Goal: Entertainment & Leisure: Consume media (video, audio)

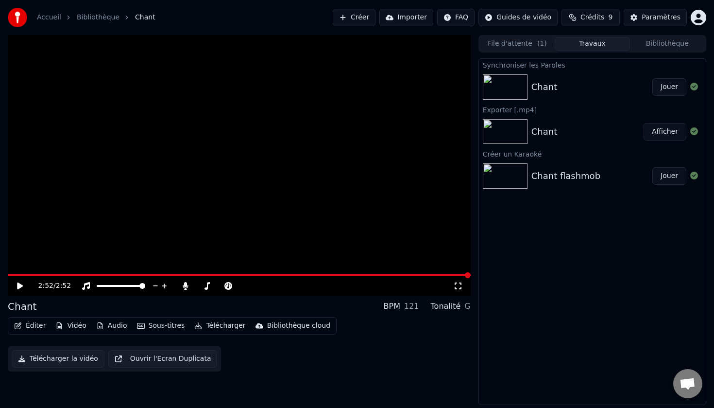
click at [522, 66] on div "Synchroniser les Paroles" at bounding box center [592, 65] width 227 height 12
click at [672, 88] on button "Jouer" at bounding box center [670, 86] width 34 height 17
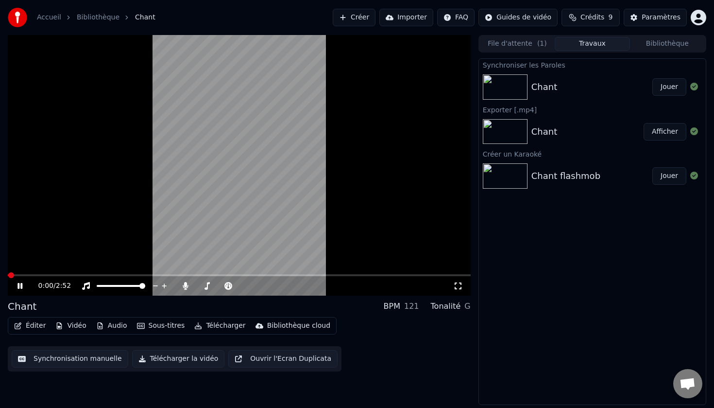
click at [20, 287] on icon at bounding box center [27, 286] width 23 height 8
click at [53, 19] on link "Accueil" at bounding box center [49, 18] width 24 height 10
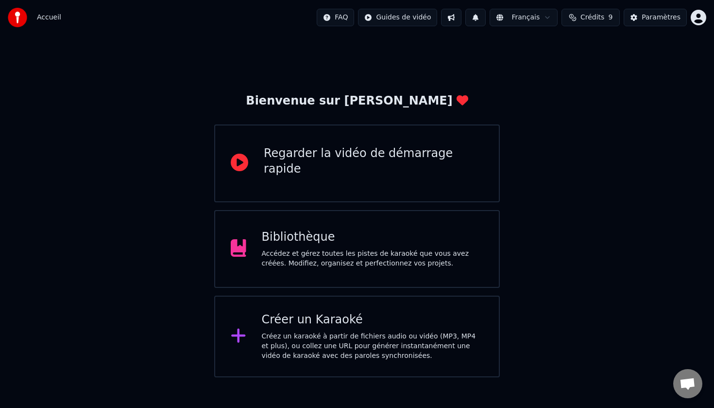
click at [327, 157] on div "Regarder la vidéo de démarrage rapide" at bounding box center [374, 161] width 220 height 31
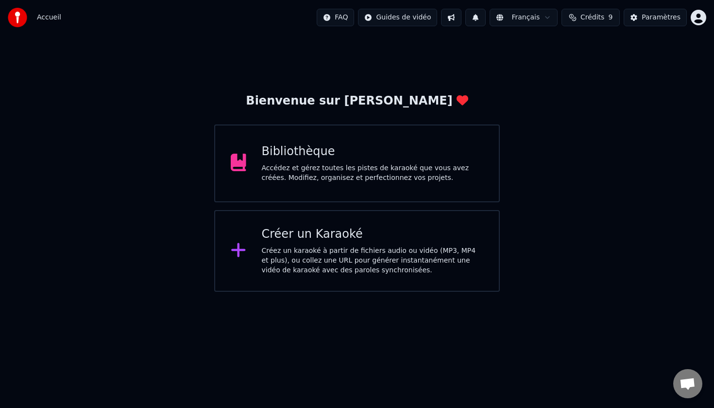
click at [338, 249] on div "Créez un karaoké à partir de fichiers audio ou vidéo (MP3, MP4 et plus), ou col…" at bounding box center [373, 260] width 222 height 29
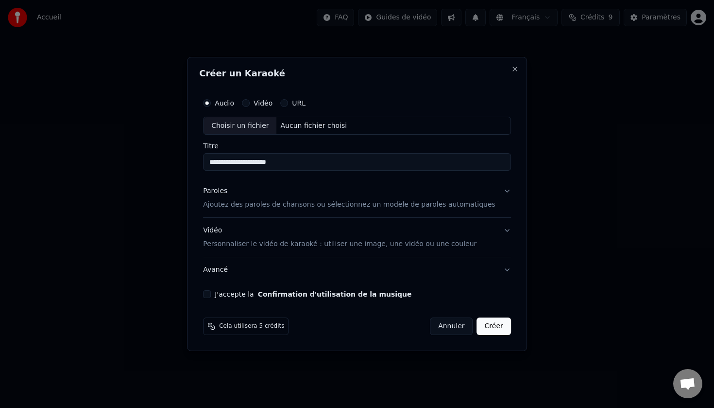
type input "**********"
click at [246, 206] on p "Ajoutez des paroles de chansons ou sélectionnez un modèle de paroles automatiqu…" at bounding box center [349, 205] width 293 height 10
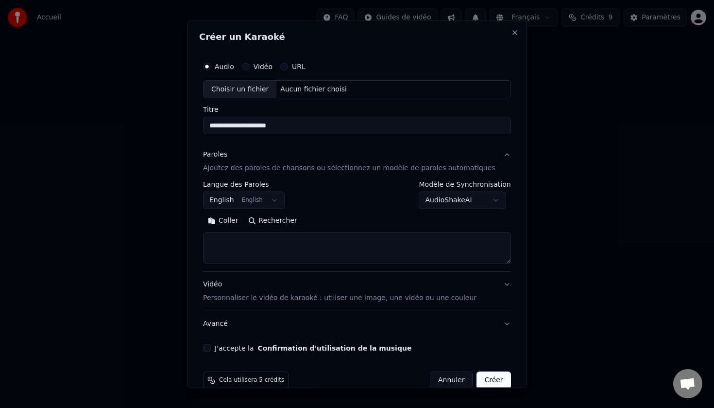
click at [282, 201] on body "**********" at bounding box center [357, 146] width 714 height 292
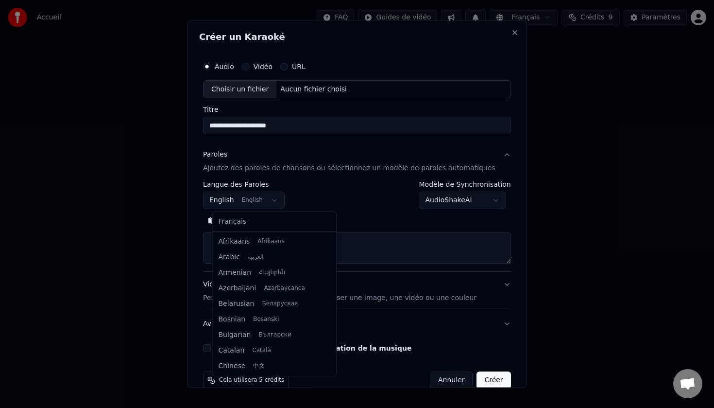
scroll to position [78, 0]
select select "**"
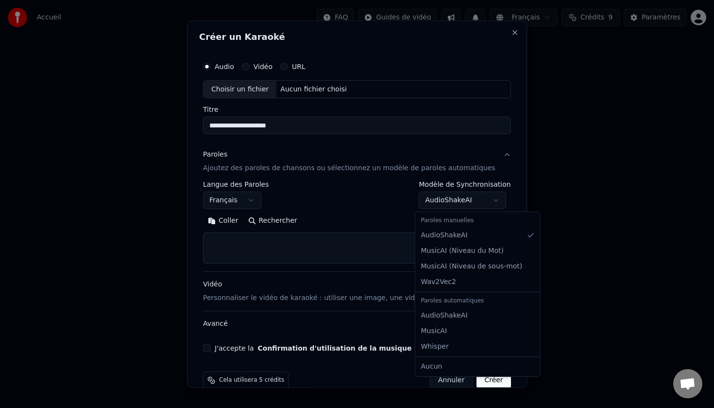
click at [493, 200] on body "**********" at bounding box center [357, 146] width 714 height 292
select select "**********"
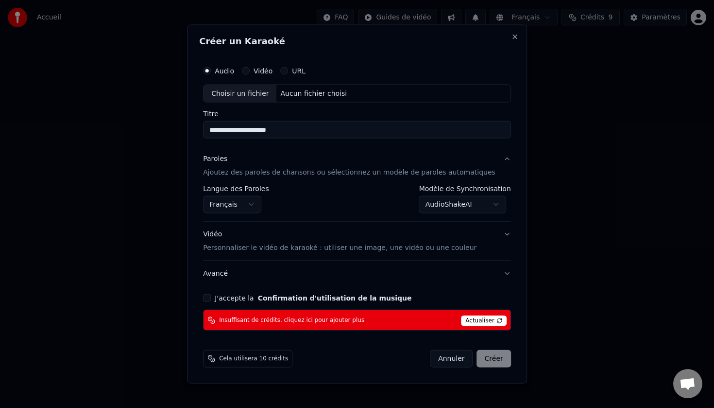
click at [286, 174] on p "Ajoutez des paroles de chansons ou sélectionnez un modèle de paroles automatiqu…" at bounding box center [349, 173] width 293 height 10
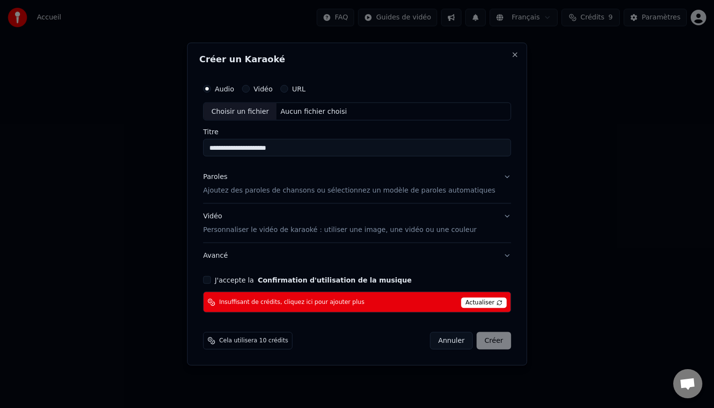
click at [285, 188] on p "Ajoutez des paroles de chansons ou sélectionnez un modèle de paroles automatiqu…" at bounding box center [349, 191] width 293 height 10
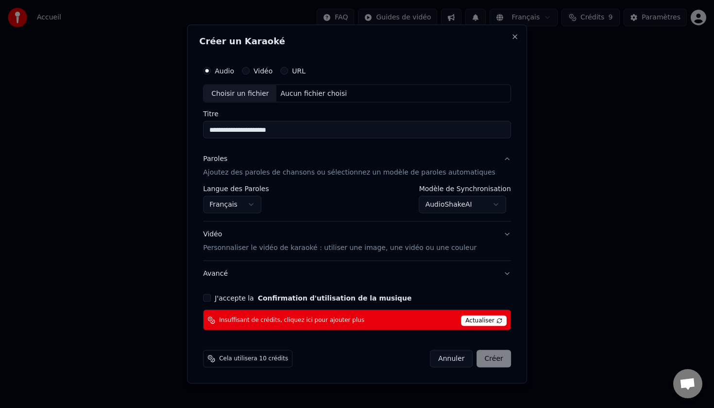
click at [370, 246] on p "Personnaliser le vidéo de karaoké : utiliser une image, une vidéo ou une couleur" at bounding box center [340, 248] width 274 height 10
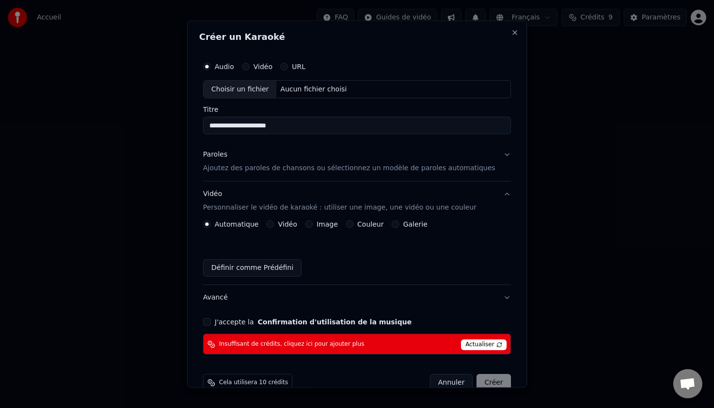
click at [327, 226] on label "Image" at bounding box center [327, 224] width 21 height 7
click at [313, 226] on button "Image" at bounding box center [309, 225] width 8 height 8
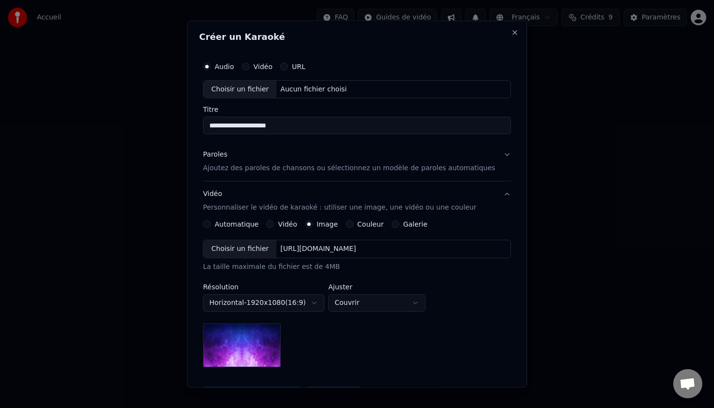
click at [267, 249] on div "Choisir un fichier" at bounding box center [240, 249] width 73 height 17
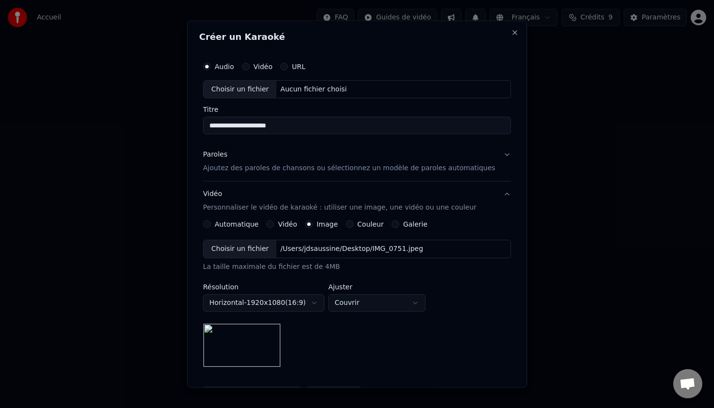
click at [323, 292] on body "**********" at bounding box center [357, 146] width 714 height 292
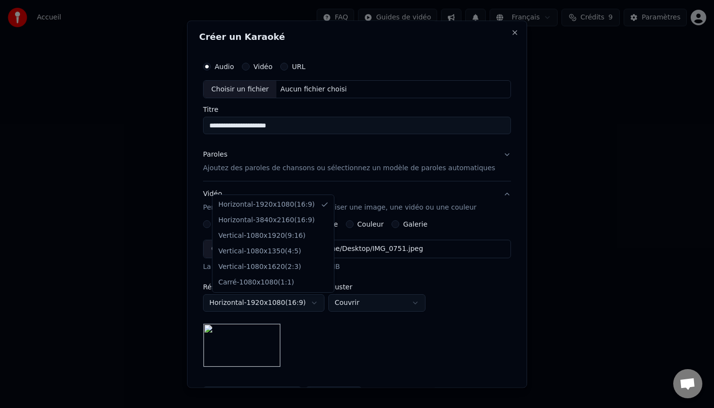
select select "*********"
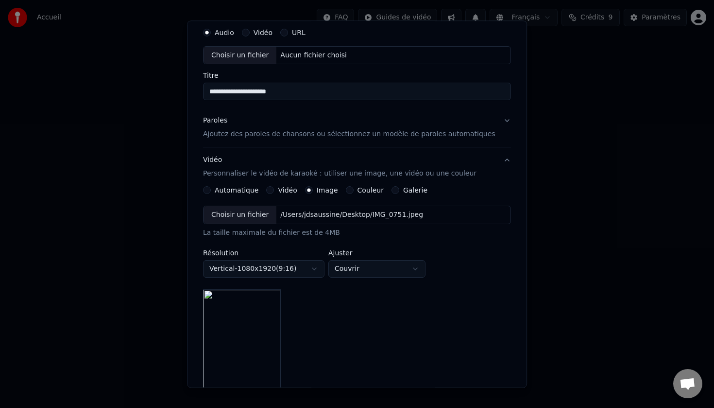
scroll to position [0, 0]
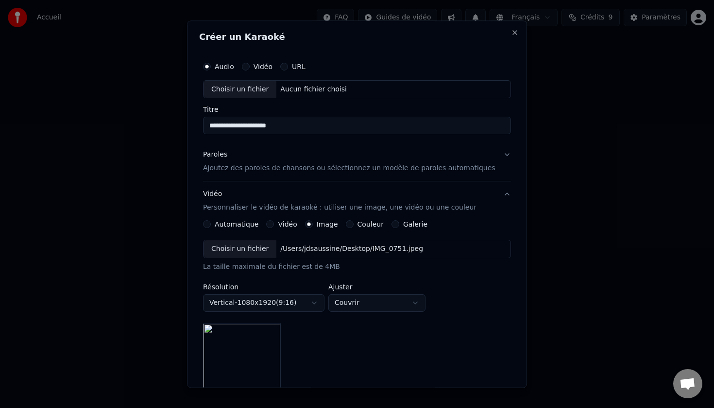
click at [267, 88] on div "Choisir un fichier" at bounding box center [240, 89] width 73 height 17
type input "**********"
click at [304, 170] on p "Ajoutez des paroles de chansons ou sélectionnez un modèle de paroles automatiqu…" at bounding box center [349, 169] width 293 height 10
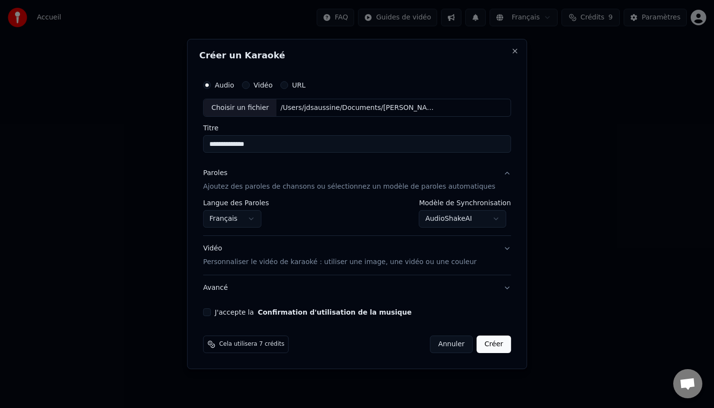
click at [211, 312] on button "J'accepte la Confirmation d'utilisation de la musique" at bounding box center [207, 312] width 8 height 8
click at [484, 349] on button "Créer" at bounding box center [494, 343] width 34 height 17
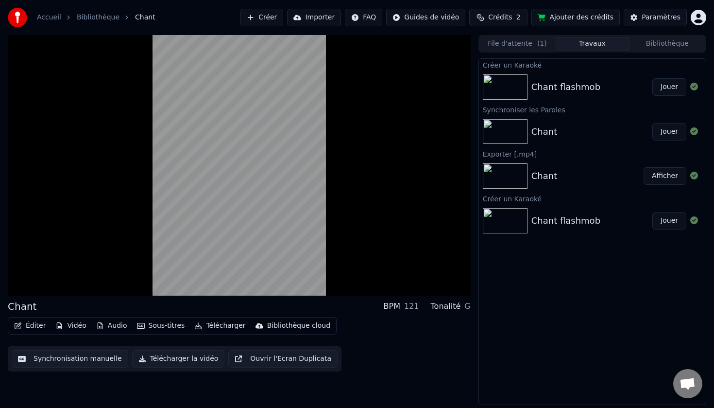
click at [166, 360] on button "Télécharger la vidéo" at bounding box center [178, 358] width 93 height 17
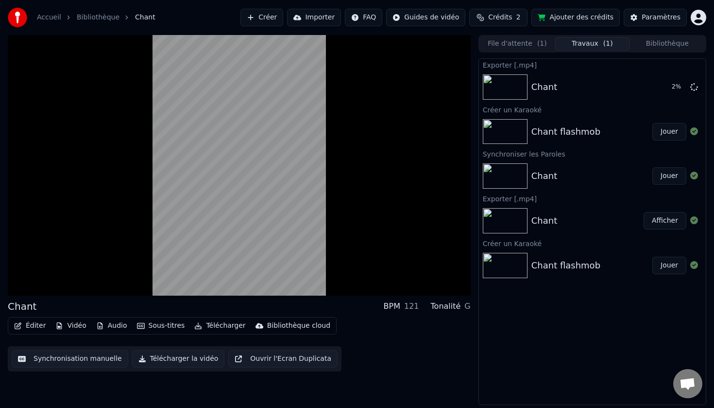
click at [99, 360] on button "Synchronisation manuelle" at bounding box center [70, 358] width 117 height 17
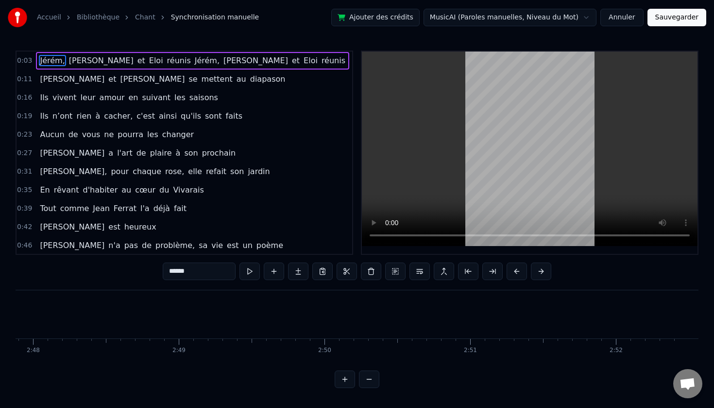
scroll to position [0, 24472]
click at [666, 16] on button "Sauvegarder" at bounding box center [677, 17] width 59 height 17
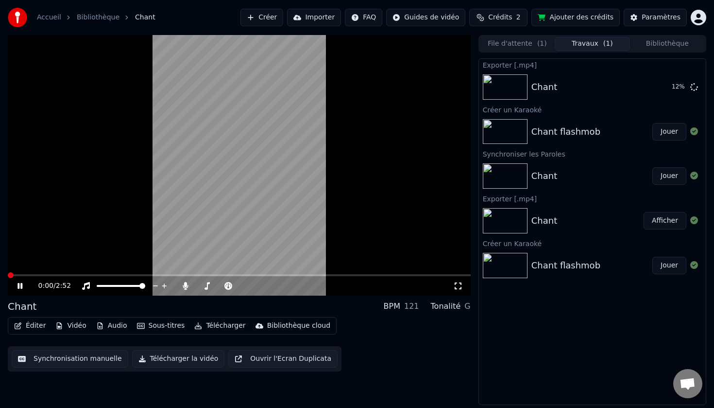
click at [18, 291] on div "0:00 / 2:52" at bounding box center [239, 285] width 463 height 19
click at [19, 288] on icon at bounding box center [27, 286] width 23 height 8
click at [668, 218] on button "Afficher" at bounding box center [665, 220] width 43 height 17
click at [665, 268] on button "Jouer" at bounding box center [670, 265] width 34 height 17
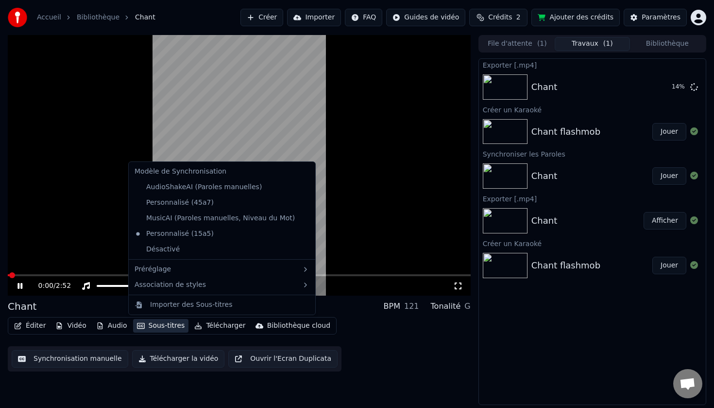
click at [173, 327] on button "Sous-titres" at bounding box center [161, 326] width 56 height 14
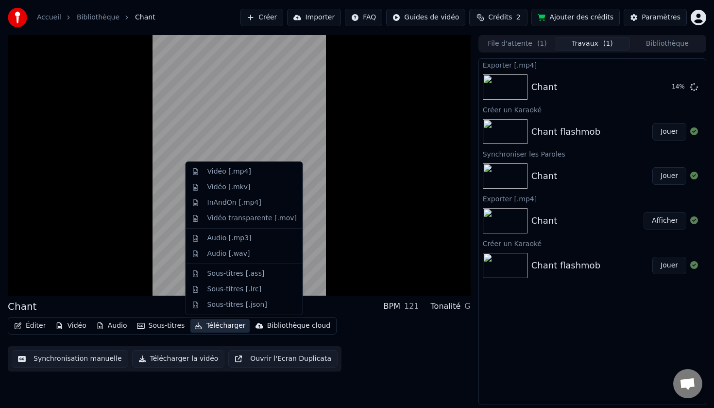
click at [400, 361] on div "Éditer Vidéo Audio Sous-titres Télécharger Bibliothèque cloud Synchronisation m…" at bounding box center [239, 344] width 463 height 54
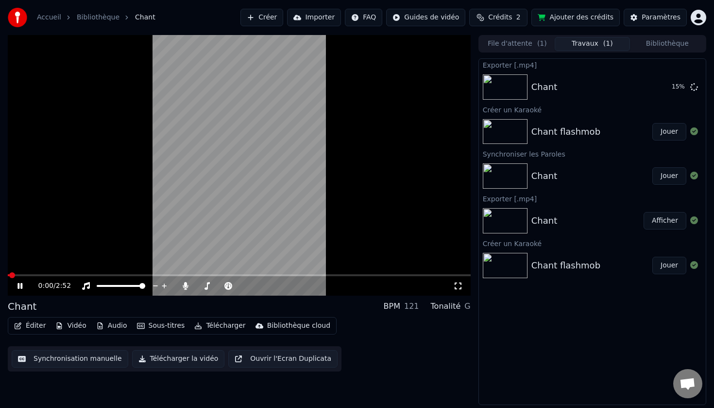
click at [21, 286] on icon at bounding box center [19, 286] width 5 height 6
click at [666, 130] on button "Jouer" at bounding box center [670, 131] width 34 height 17
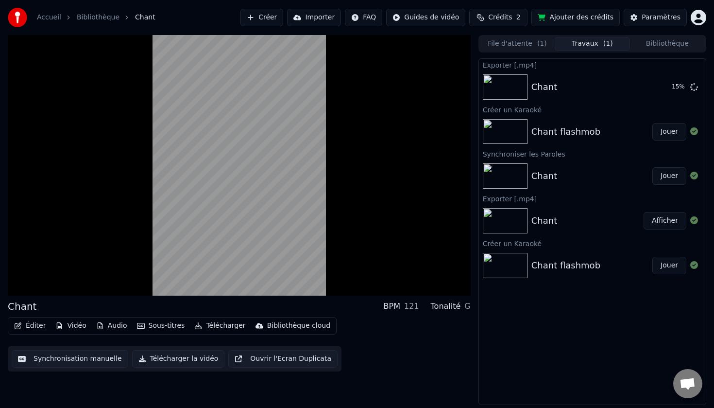
click at [168, 326] on button "Sous-titres" at bounding box center [161, 326] width 56 height 14
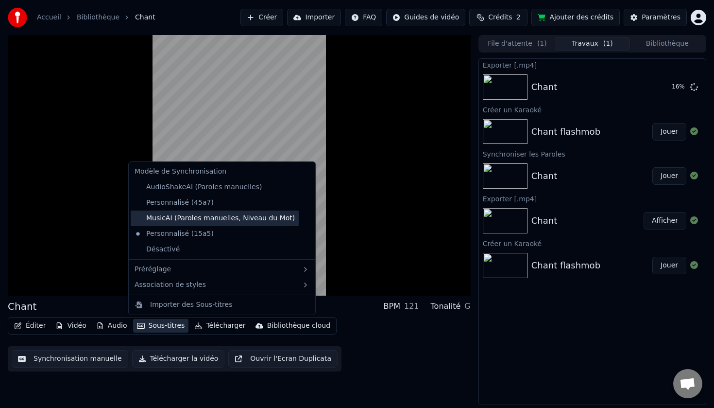
click at [158, 217] on div "MusicAI (Paroles manuelles, Niveau du Mot)" at bounding box center [215, 218] width 168 height 16
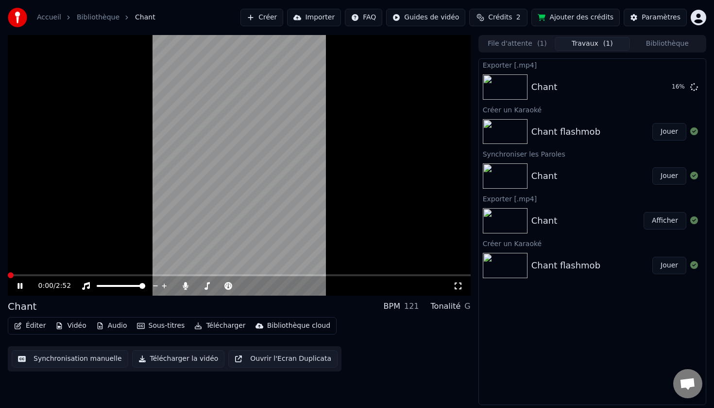
click at [18, 286] on icon at bounding box center [19, 286] width 5 height 6
click at [670, 175] on button "Jouer" at bounding box center [670, 175] width 34 height 17
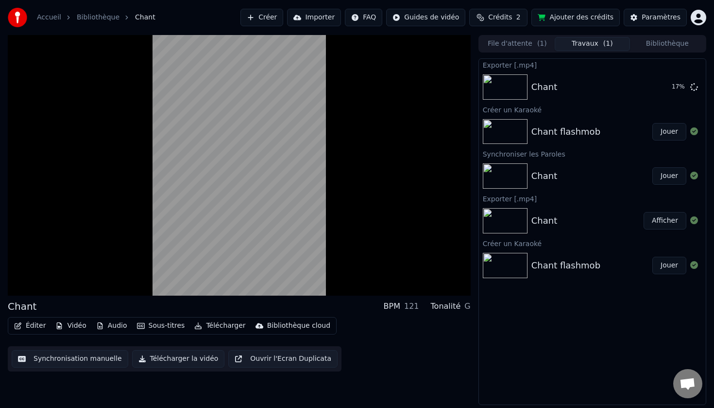
click at [170, 327] on button "Sous-titres" at bounding box center [161, 326] width 56 height 14
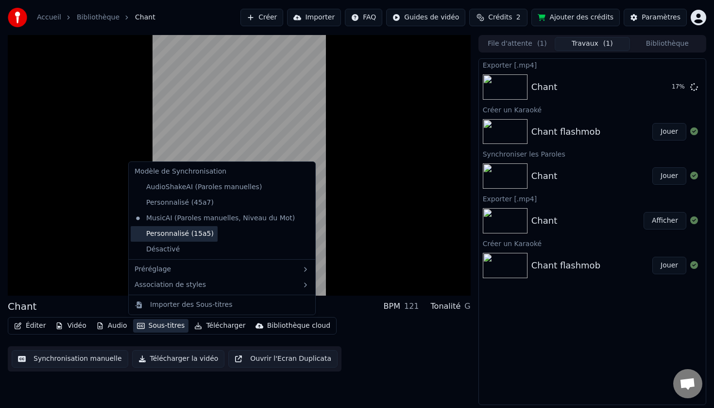
click at [164, 234] on div "Personnalisé (15a5)" at bounding box center [174, 234] width 87 height 16
click at [156, 327] on button "Sous-titres" at bounding box center [161, 326] width 56 height 14
click at [168, 202] on div "Personnalisé (45a7)" at bounding box center [174, 203] width 87 height 16
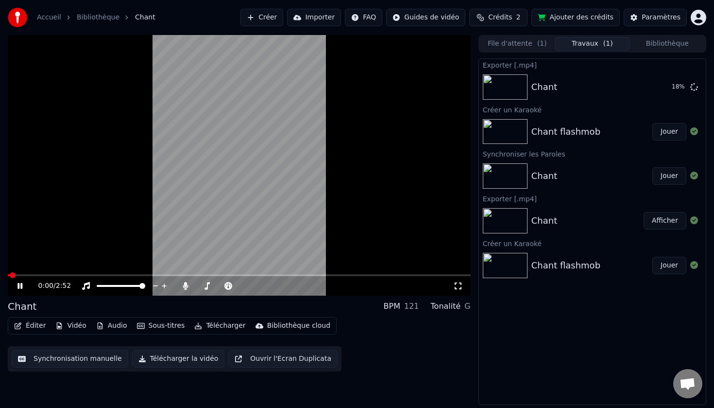
click at [17, 283] on icon at bounding box center [27, 286] width 23 height 8
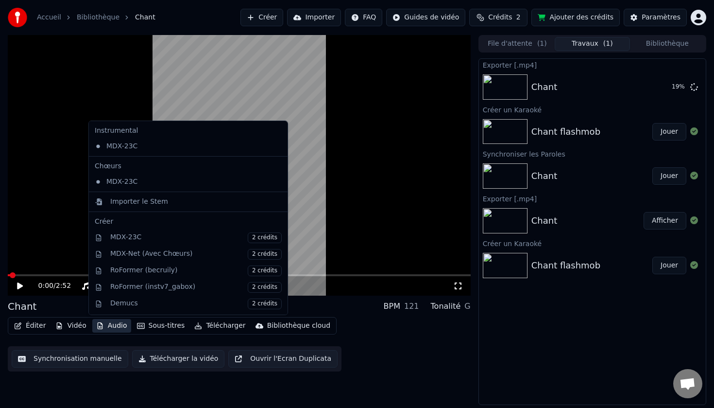
click at [108, 327] on button "Audio" at bounding box center [111, 326] width 39 height 14
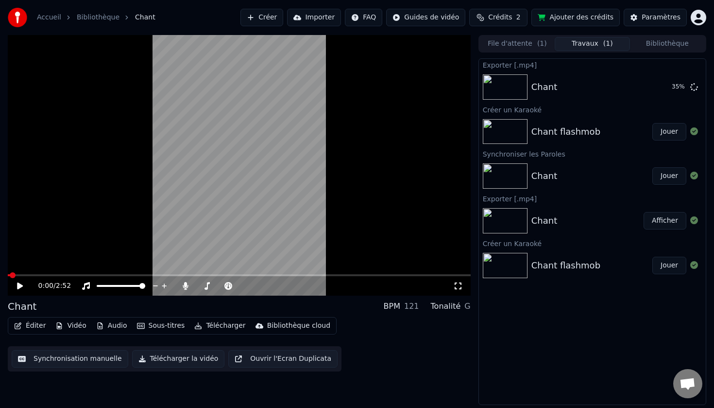
click at [667, 221] on button "Afficher" at bounding box center [665, 220] width 43 height 17
click at [671, 132] on button "Jouer" at bounding box center [670, 131] width 34 height 17
click at [21, 285] on icon at bounding box center [19, 286] width 5 height 6
click at [675, 178] on button "Jouer" at bounding box center [670, 175] width 34 height 17
click at [21, 285] on icon at bounding box center [19, 286] width 5 height 6
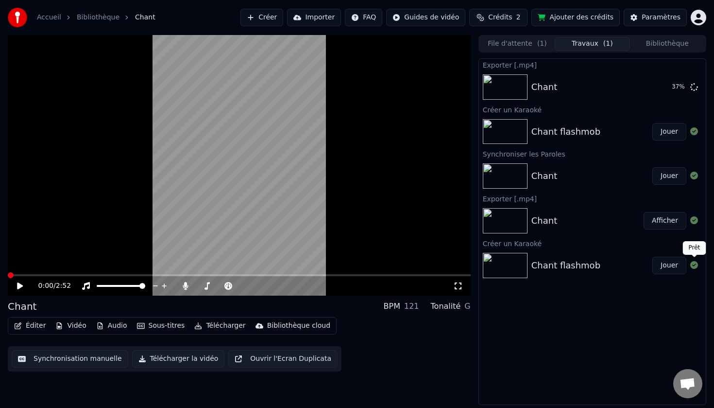
click at [667, 267] on button "Jouer" at bounding box center [670, 265] width 34 height 17
click at [18, 287] on icon at bounding box center [19, 286] width 5 height 6
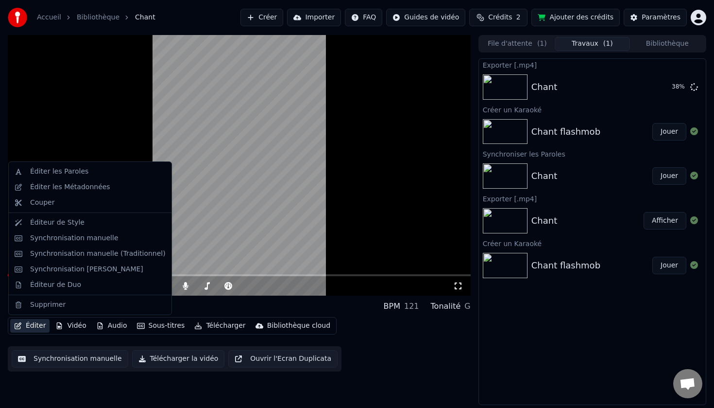
click at [37, 329] on button "Éditer" at bounding box center [29, 326] width 39 height 14
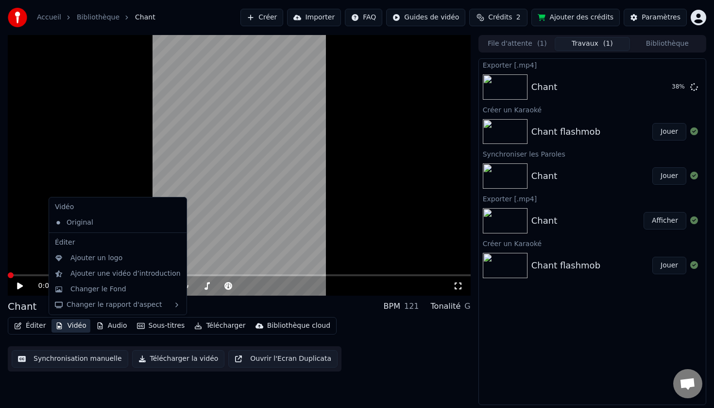
click at [410, 363] on div "Éditer Vidéo Audio Sous-titres Télécharger Bibliothèque cloud Synchronisation m…" at bounding box center [239, 344] width 463 height 54
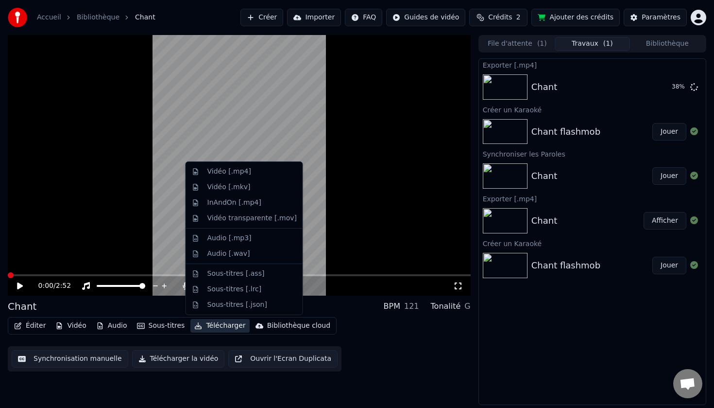
click at [227, 327] on button "Télécharger" at bounding box center [219, 326] width 59 height 14
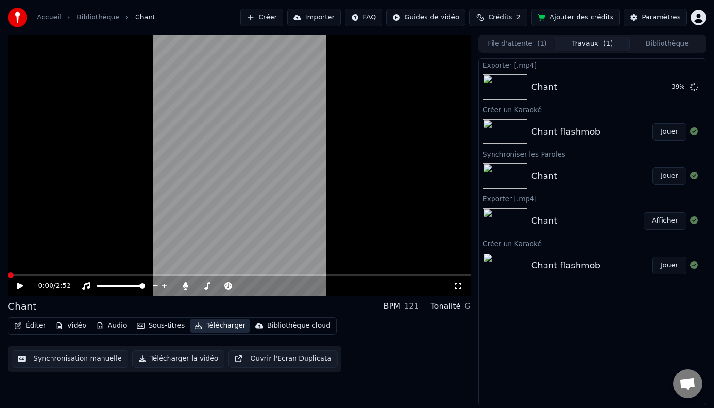
click at [224, 325] on button "Télécharger" at bounding box center [219, 326] width 59 height 14
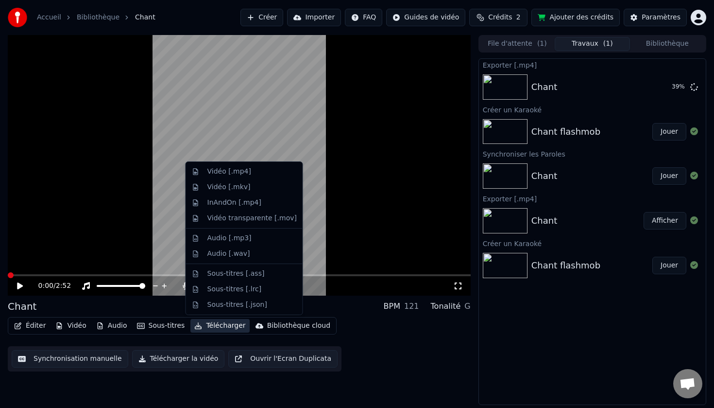
click at [202, 326] on button "Télécharger" at bounding box center [219, 326] width 59 height 14
click at [226, 172] on div "Vidéo [.mp4]" at bounding box center [229, 172] width 44 height 10
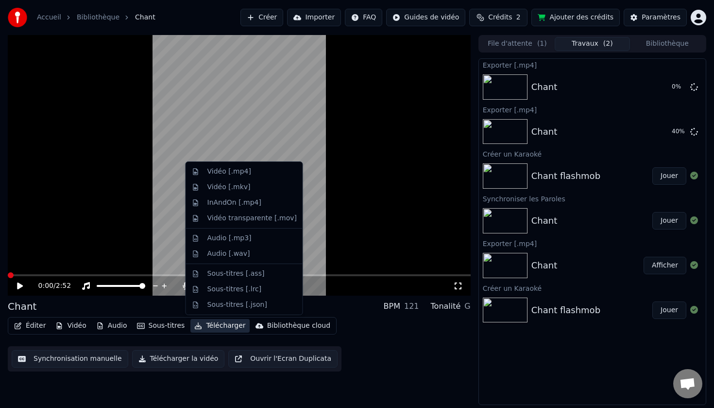
click at [226, 327] on button "Télécharger" at bounding box center [219, 326] width 59 height 14
click at [211, 177] on div "Vidéo [.mp4]" at bounding box center [244, 172] width 113 height 16
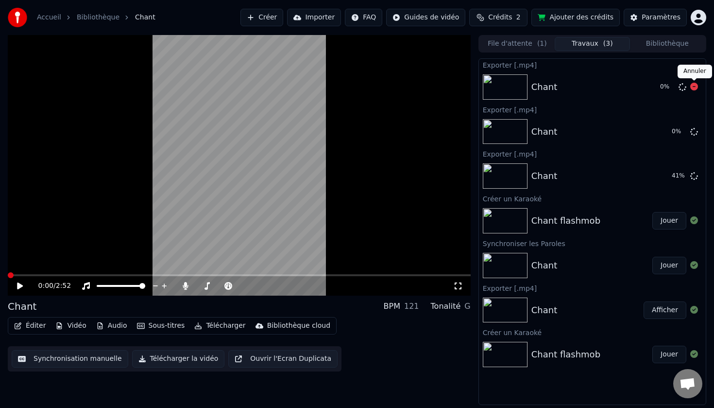
click at [695, 86] on icon at bounding box center [694, 87] width 8 height 8
click at [694, 88] on icon at bounding box center [694, 87] width 8 height 8
click at [179, 358] on button "Télécharger la vidéo" at bounding box center [178, 358] width 93 height 17
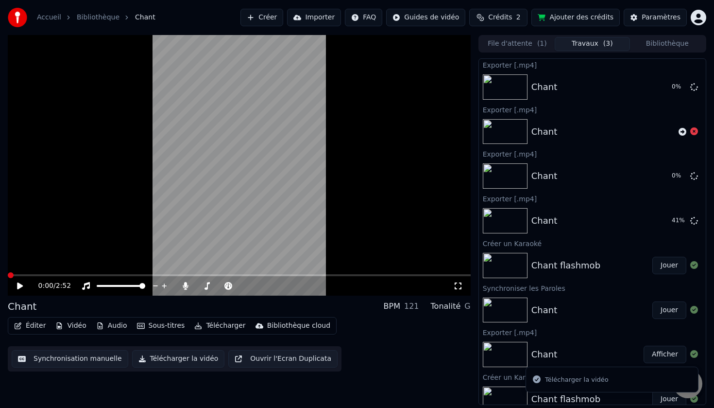
scroll to position [11, 0]
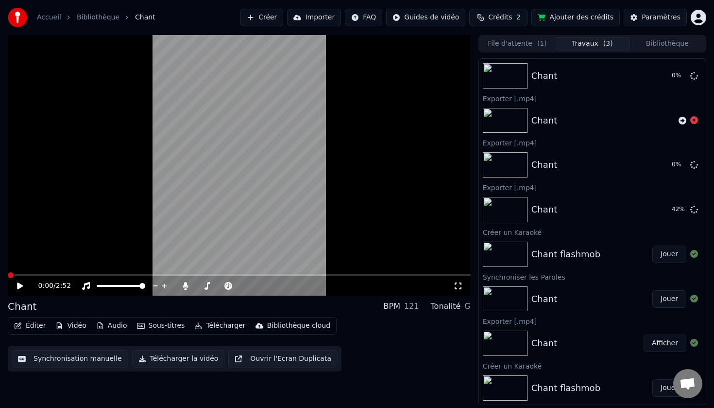
click at [666, 388] on button "Jouer" at bounding box center [670, 387] width 34 height 17
click at [20, 286] on icon at bounding box center [27, 286] width 23 height 8
click at [58, 273] on span at bounding box center [61, 275] width 6 height 6
click at [546, 344] on div "Chant" at bounding box center [545, 343] width 26 height 14
click at [668, 344] on button "Afficher" at bounding box center [665, 342] width 43 height 17
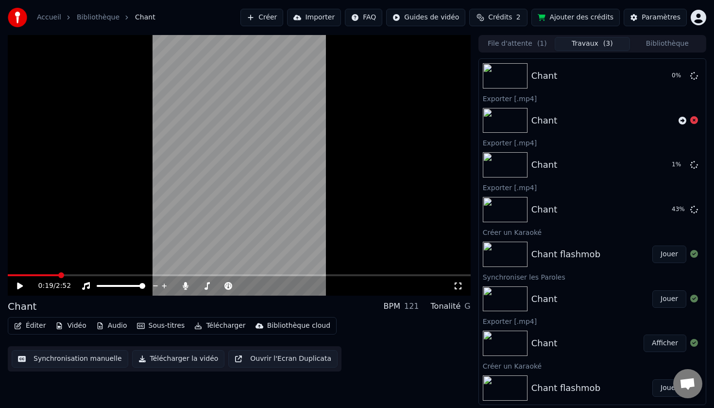
click at [276, 359] on button "Ouvrir l'Ecran Duplicata" at bounding box center [282, 358] width 109 height 17
click at [693, 120] on icon at bounding box center [694, 120] width 8 height 8
click at [18, 288] on icon at bounding box center [19, 286] width 5 height 6
click at [694, 166] on icon at bounding box center [694, 164] width 8 height 8
click at [694, 75] on body "Accueil Bibliothèque Chant Créer Importer FAQ Guides de vidéo Crédits 2 Ajouter…" at bounding box center [357, 204] width 714 height 408
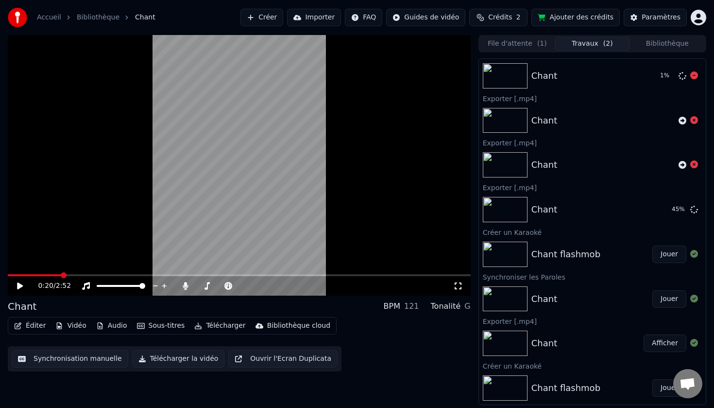
click at [543, 73] on div "Chant" at bounding box center [545, 76] width 26 height 14
click at [659, 209] on button "Afficher" at bounding box center [665, 209] width 43 height 17
click at [546, 209] on div "Chant" at bounding box center [545, 210] width 26 height 14
click at [520, 188] on div "Exporter [.mp4]" at bounding box center [592, 187] width 227 height 12
